Goal: Task Accomplishment & Management: Manage account settings

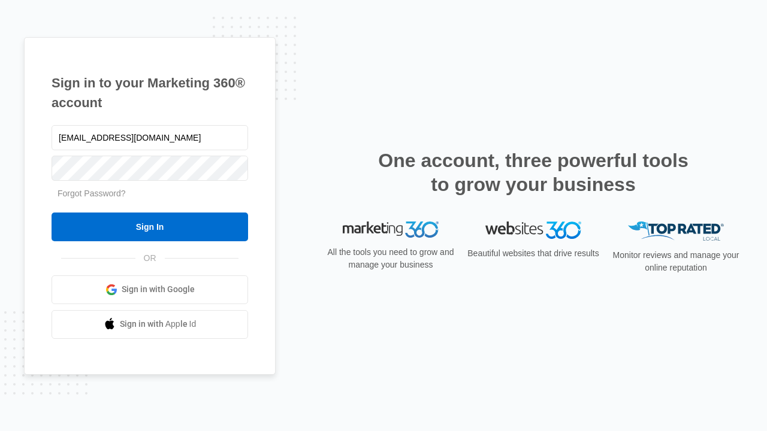
type input "[EMAIL_ADDRESS][DOMAIN_NAME]"
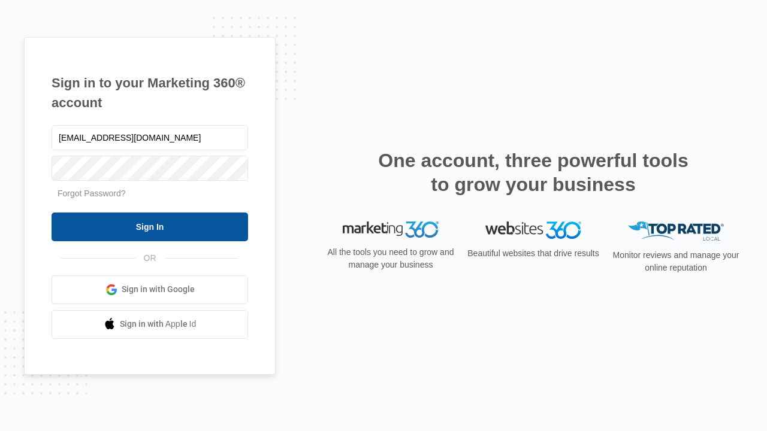
click at [150, 226] on input "Sign In" at bounding box center [150, 227] width 196 height 29
